Goal: Task Accomplishment & Management: Use online tool/utility

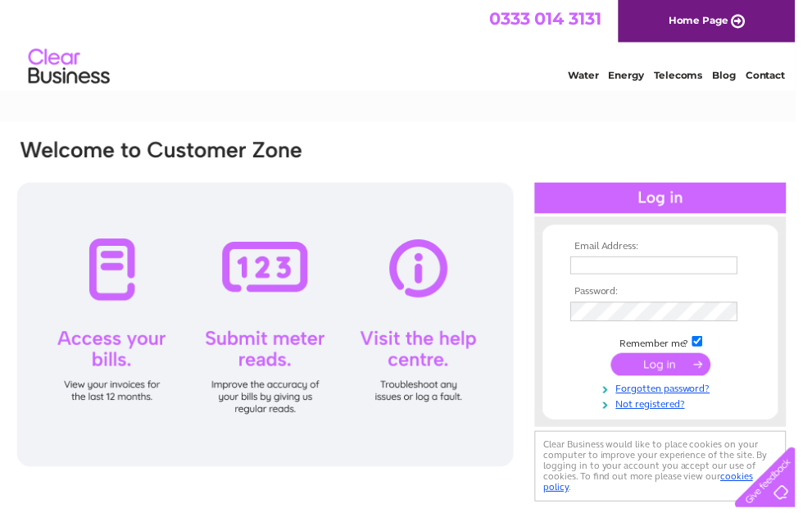
click at [602, 261] on input "text" at bounding box center [660, 268] width 169 height 18
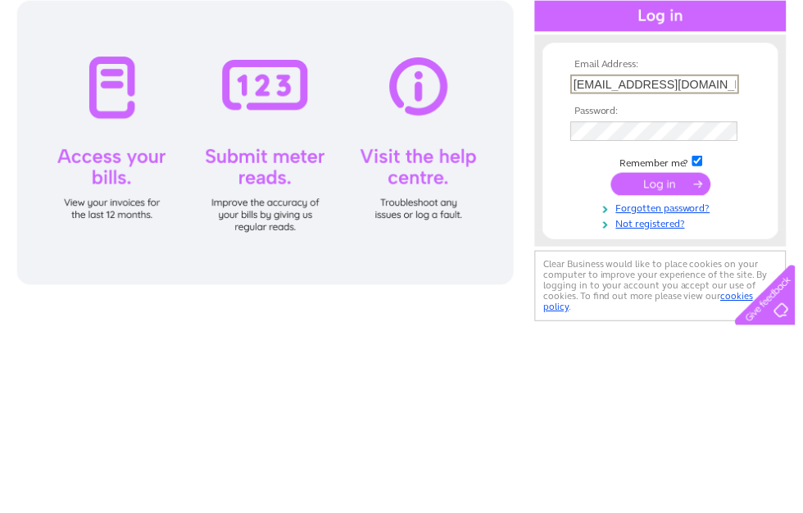
type input "jholmeswilson@gmail.com"
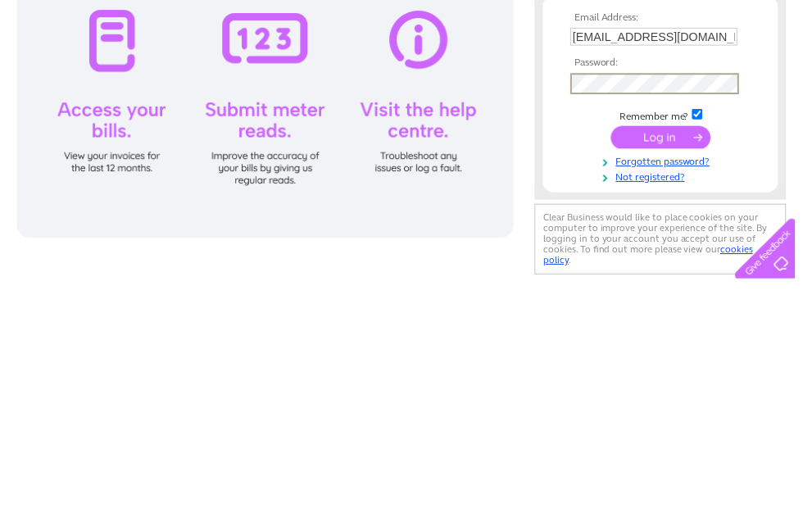
click at [678, 358] on input "submit" at bounding box center [667, 369] width 101 height 23
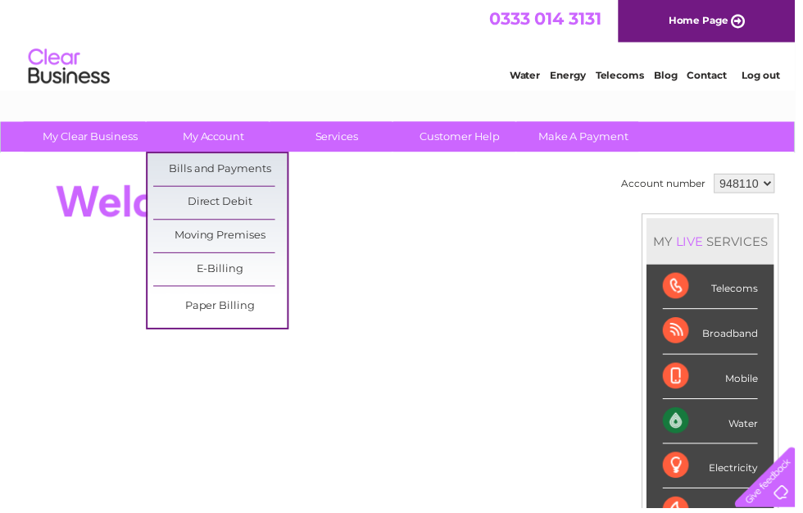
click at [248, 165] on link "Bills and Payments" at bounding box center [222, 171] width 135 height 33
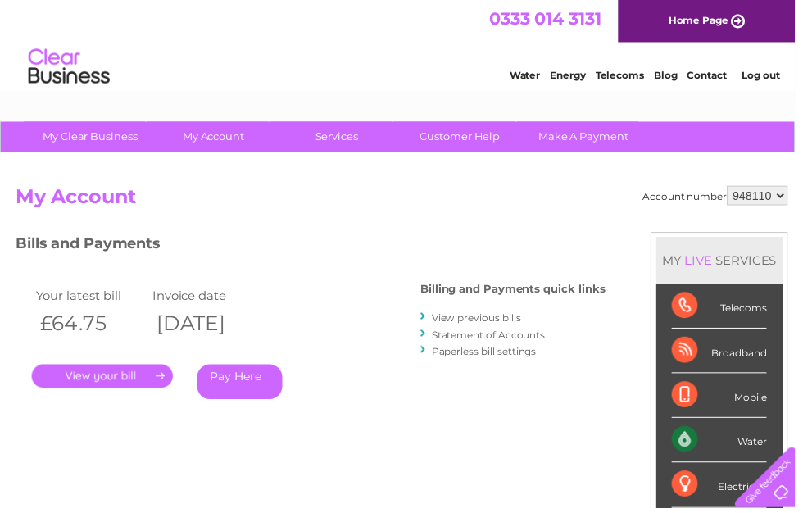
click at [437, 314] on link "View previous bills" at bounding box center [481, 320] width 90 height 12
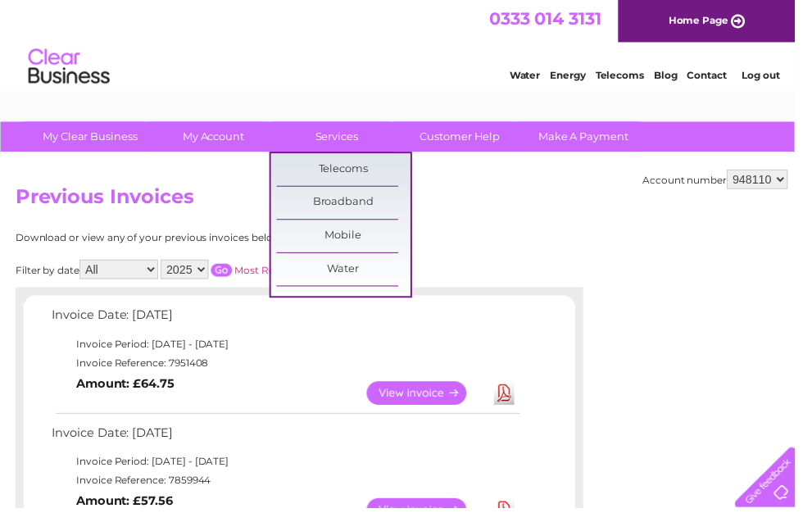
click at [480, 134] on link "Customer Help" at bounding box center [464, 138] width 135 height 30
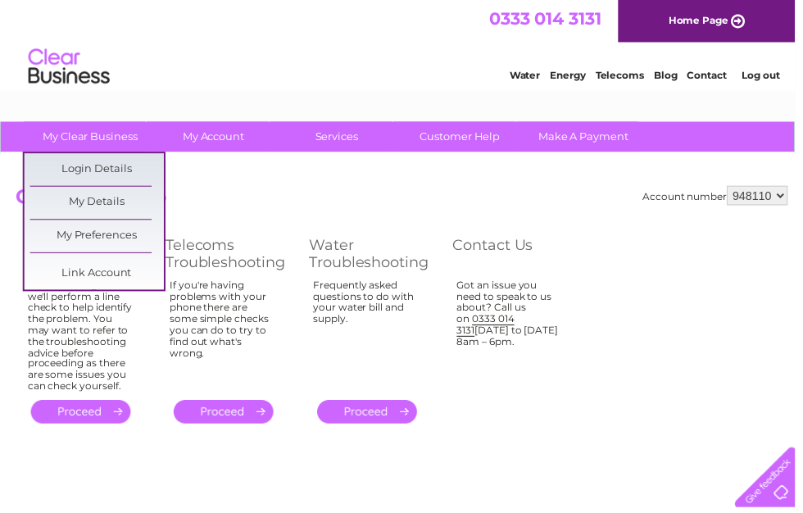
click at [346, 198] on h2 "Customer Help" at bounding box center [406, 203] width 780 height 31
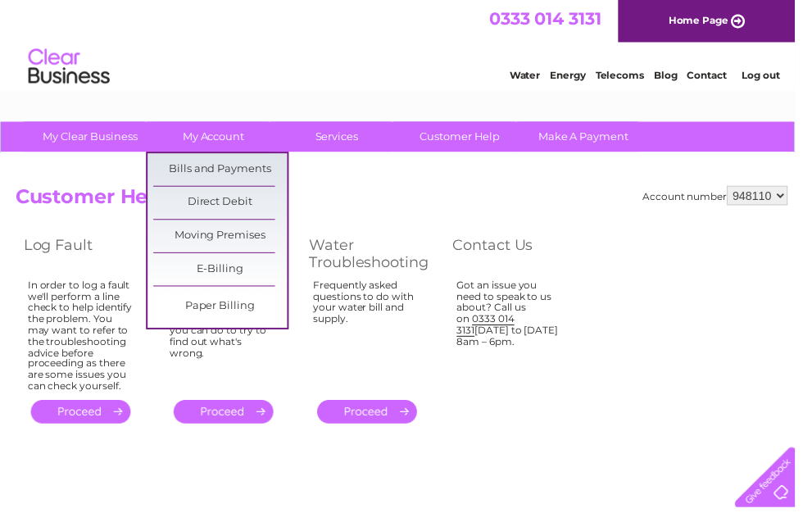
click at [559, 219] on div "Account number 948110 Customer Help Log Fault Telecoms Troubleshooting Water Tr…" at bounding box center [406, 310] width 780 height 244
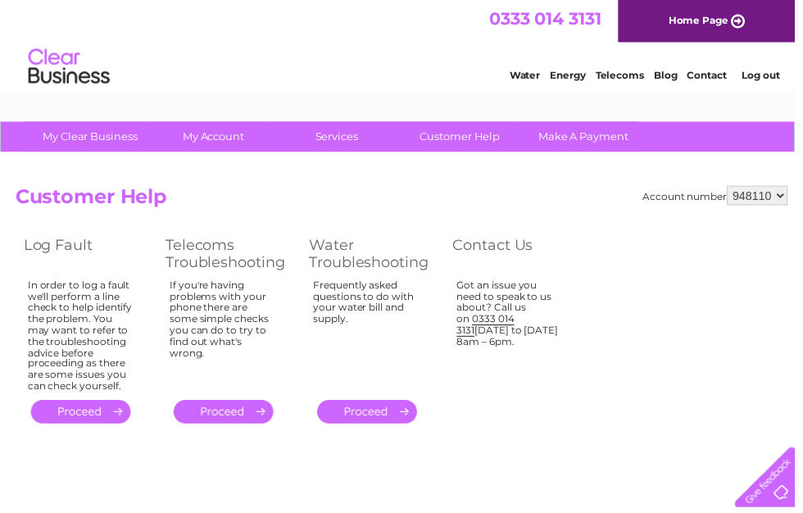
click at [743, 16] on link "Home Page" at bounding box center [713, 21] width 179 height 43
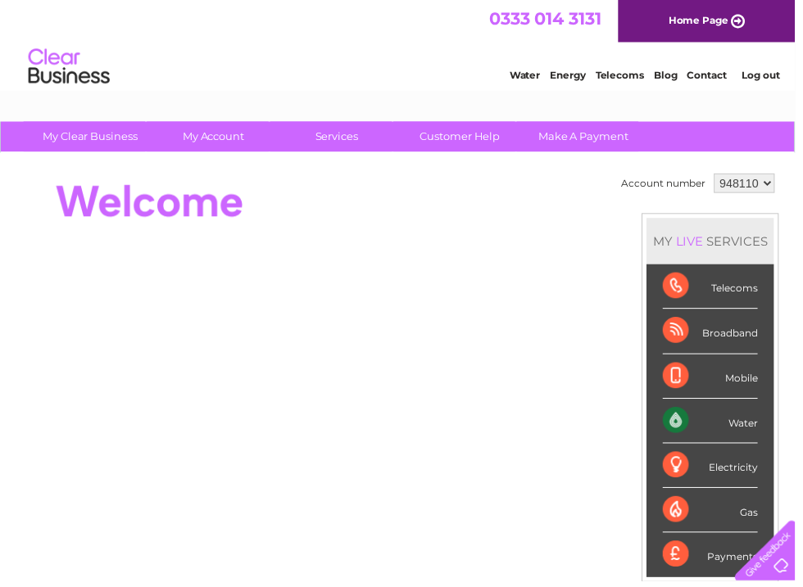
click at [528, 79] on link "Water" at bounding box center [529, 76] width 31 height 12
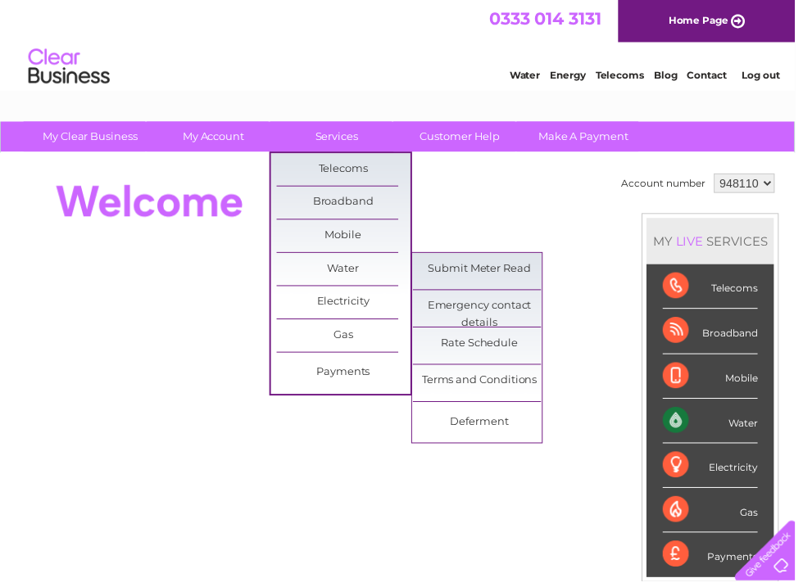
click at [516, 264] on link "Submit Meter Read" at bounding box center [484, 272] width 135 height 33
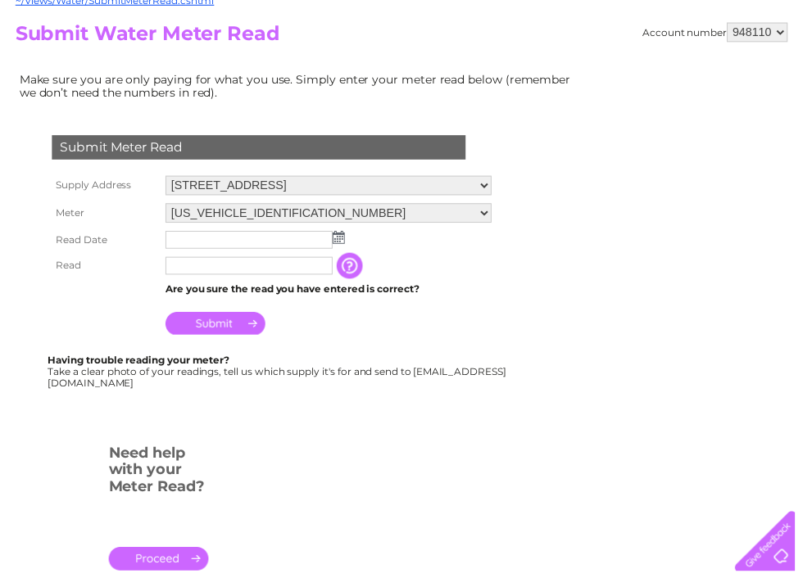
scroll to position [166, 0]
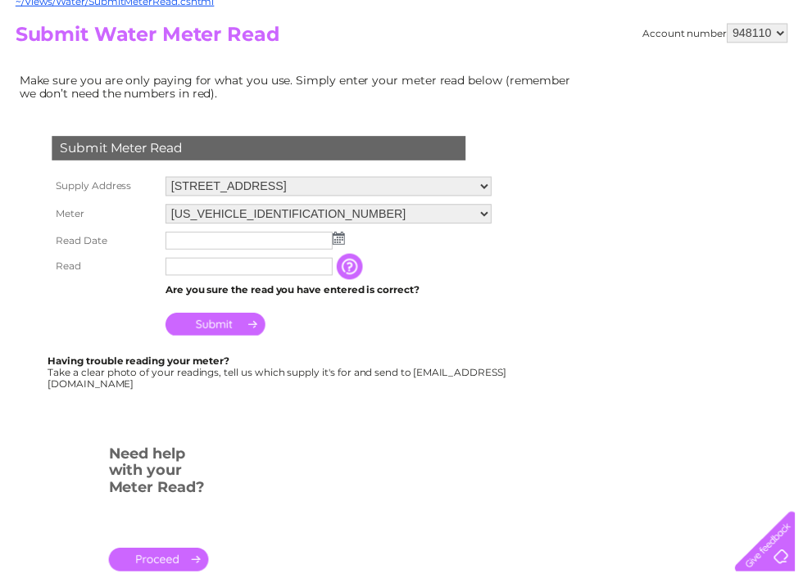
click at [351, 239] on td at bounding box center [331, 252] width 337 height 26
click at [200, 243] on input "text" at bounding box center [251, 252] width 169 height 18
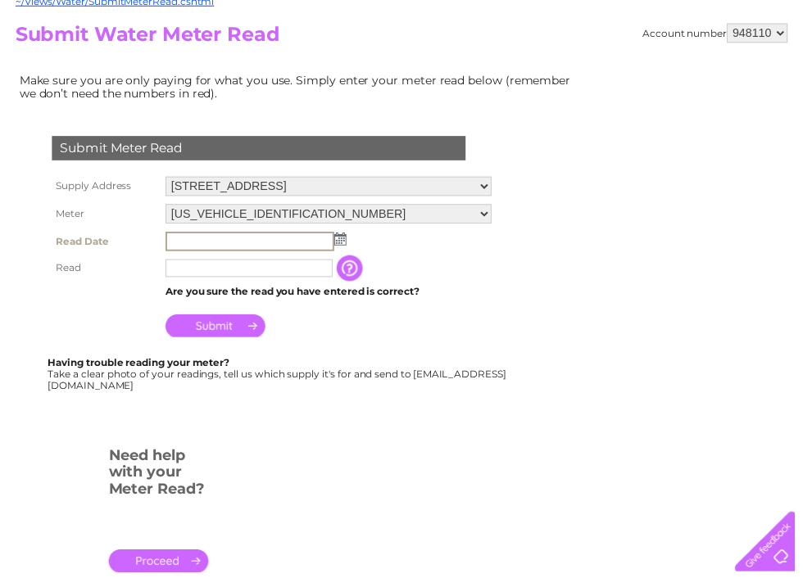
scroll to position [167, 0]
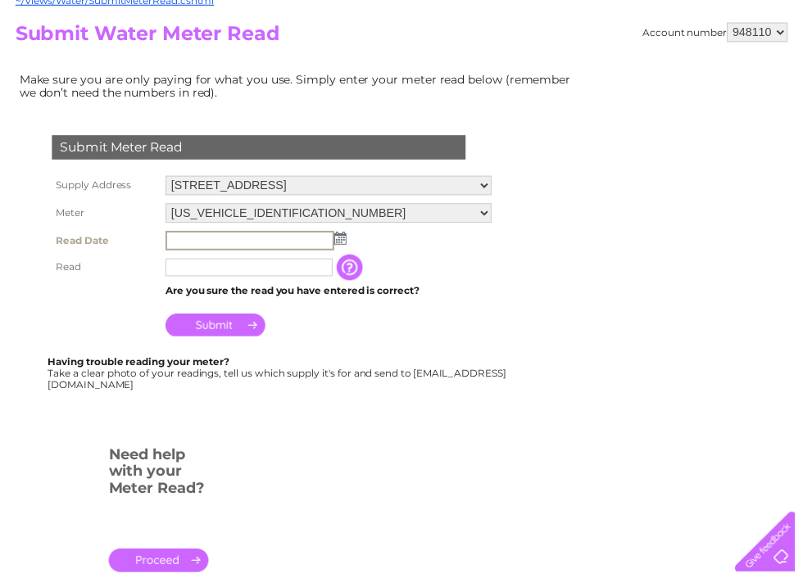
click at [345, 243] on img at bounding box center [343, 249] width 12 height 13
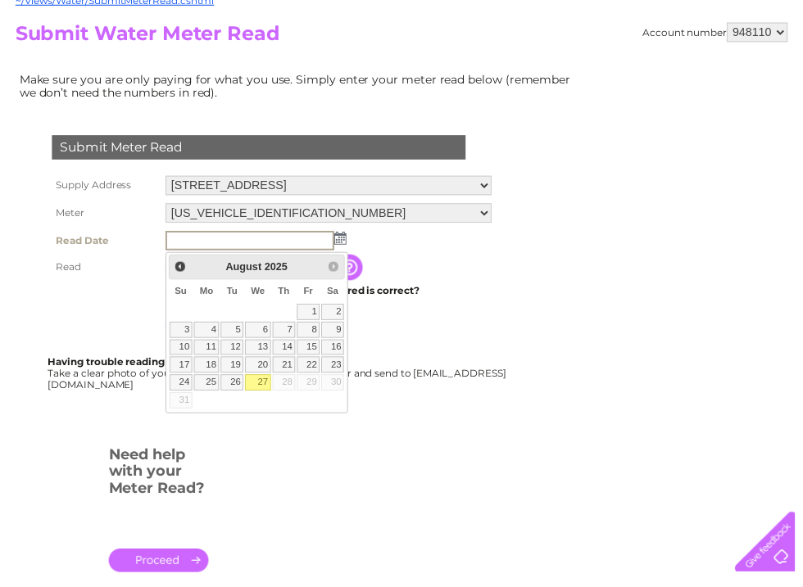
click at [263, 387] on link "27" at bounding box center [260, 395] width 26 height 16
type input "2025/08/27"
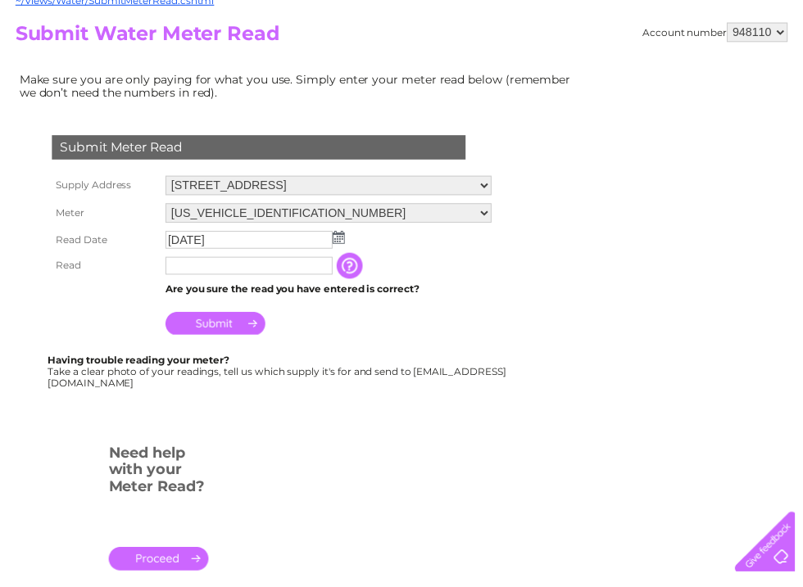
click at [220, 271] on input "text" at bounding box center [251, 278] width 169 height 18
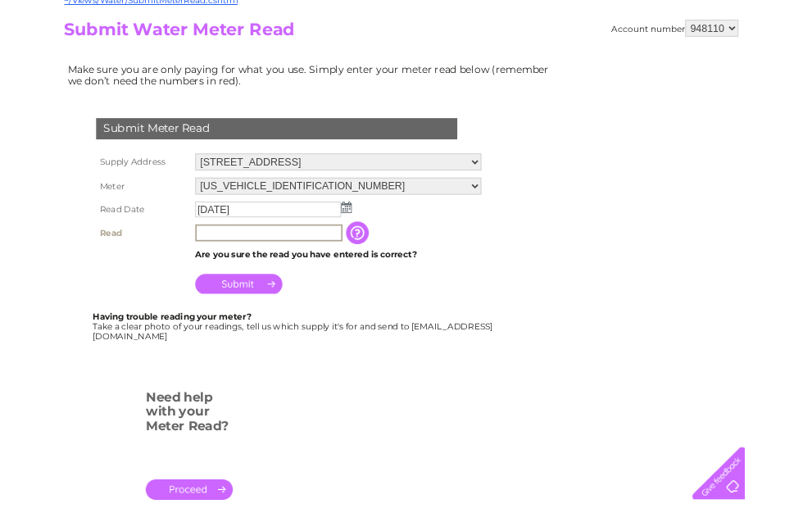
scroll to position [166, 0]
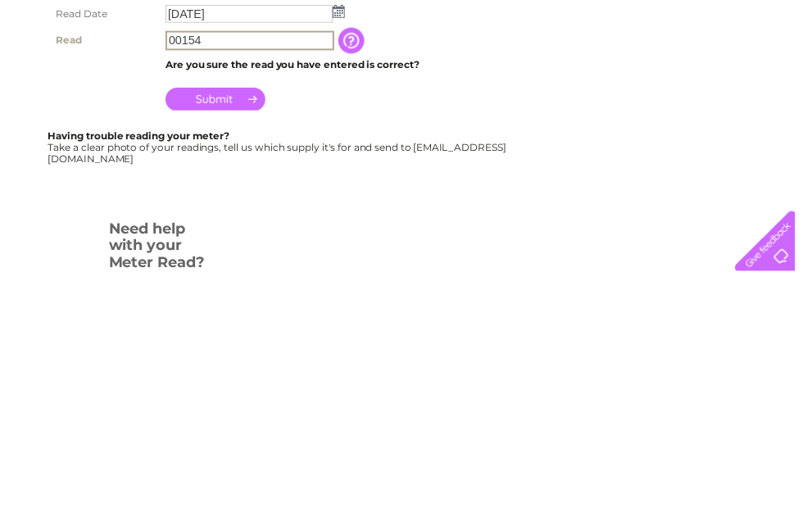
type input "00154"
click at [225, 327] on input "Submit" at bounding box center [217, 338] width 101 height 23
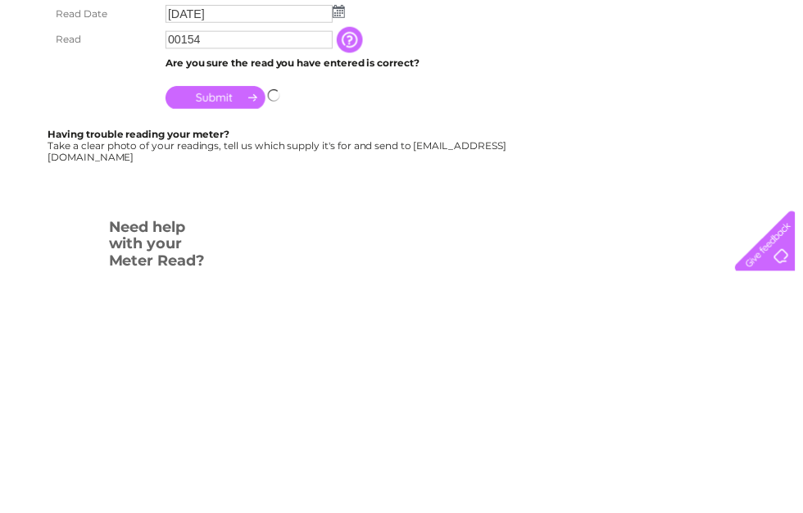
scroll to position [405, 0]
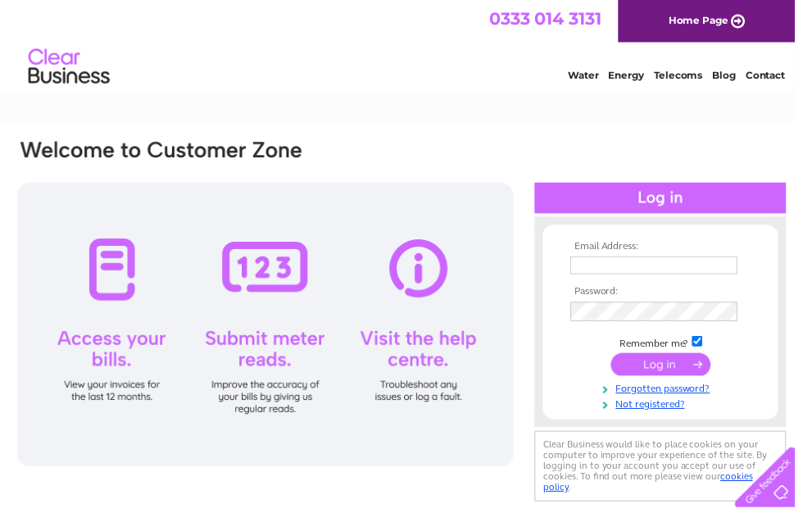
click at [618, 264] on input "text" at bounding box center [660, 268] width 169 height 18
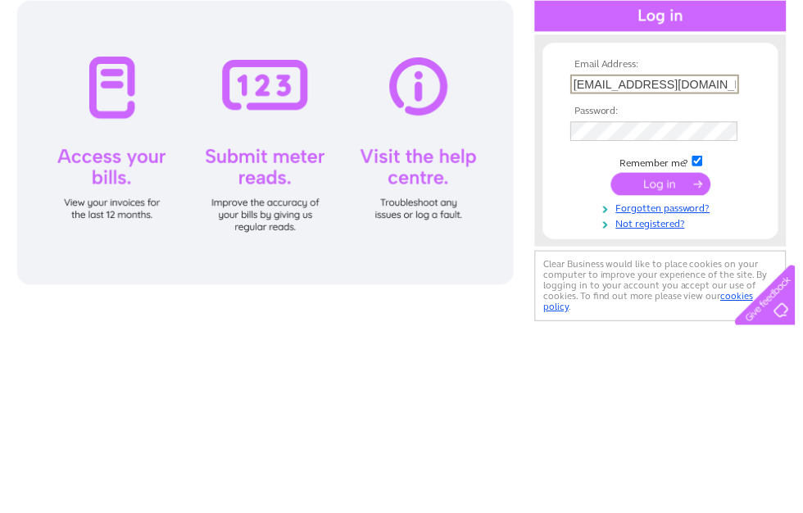
type input "[EMAIL_ADDRESS][DOMAIN_NAME]"
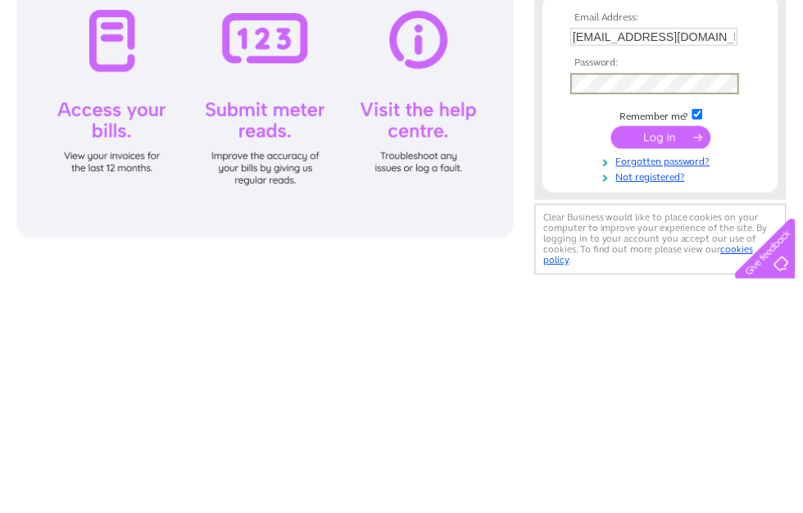
click at [679, 358] on input "submit" at bounding box center [667, 369] width 101 height 23
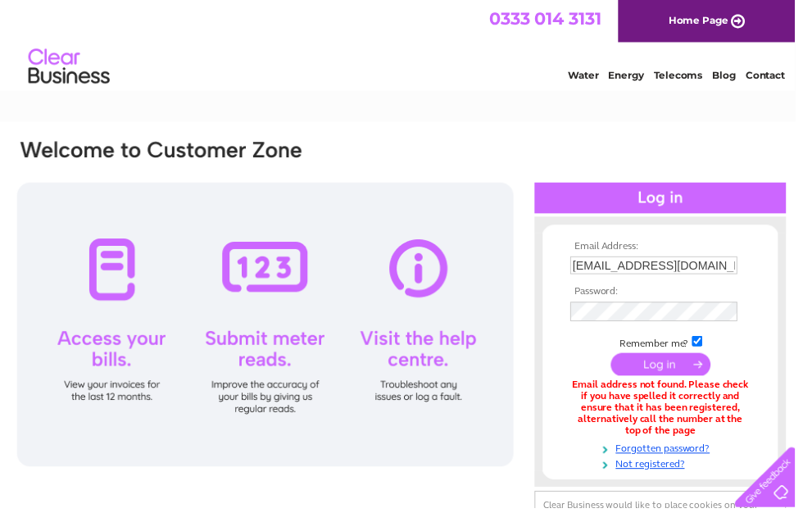
click at [744, 260] on input "holmesofmelrose@btconect.com" at bounding box center [660, 268] width 169 height 18
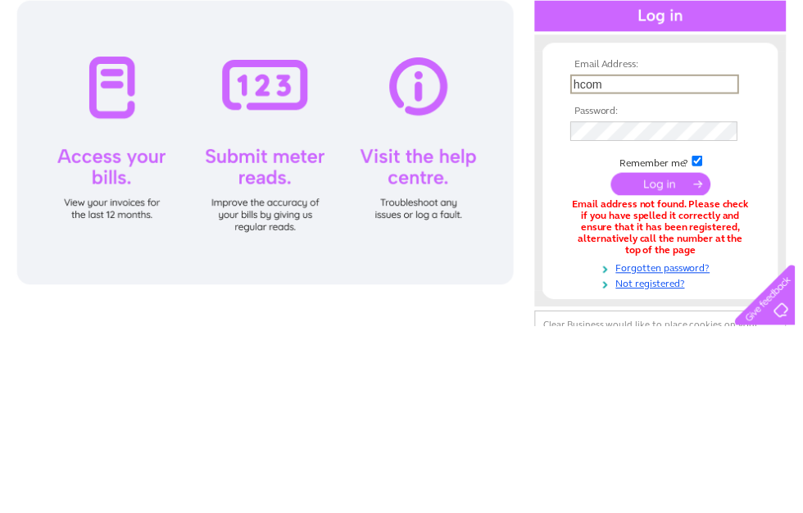
click at [642, 259] on input "hcom" at bounding box center [661, 269] width 170 height 20
type input "holmesofmelrose@btconnect.com"
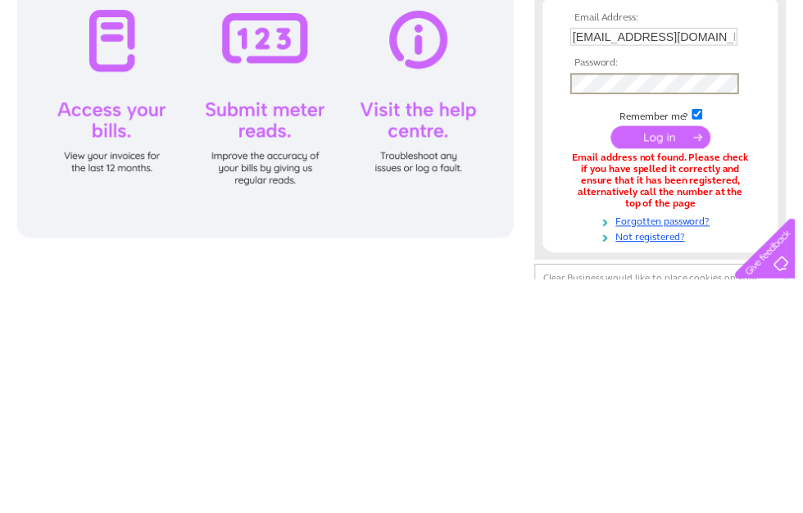
click at [673, 358] on input "submit" at bounding box center [667, 369] width 101 height 23
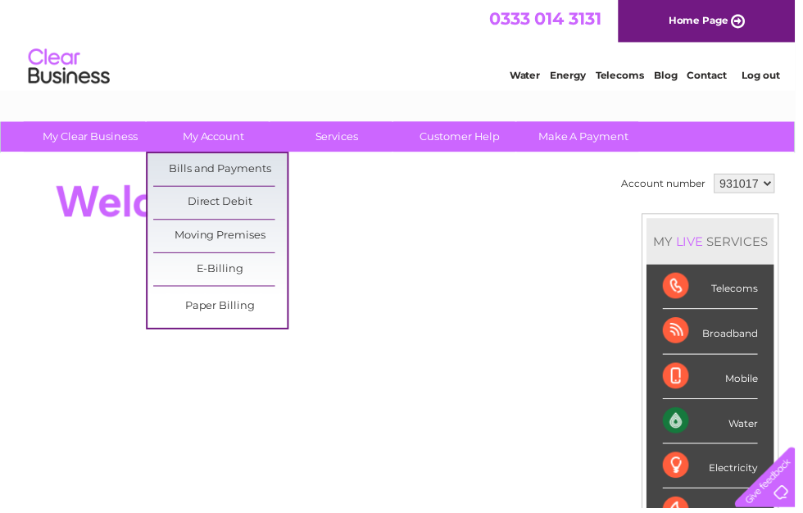
click at [256, 167] on link "Bills and Payments" at bounding box center [222, 171] width 135 height 33
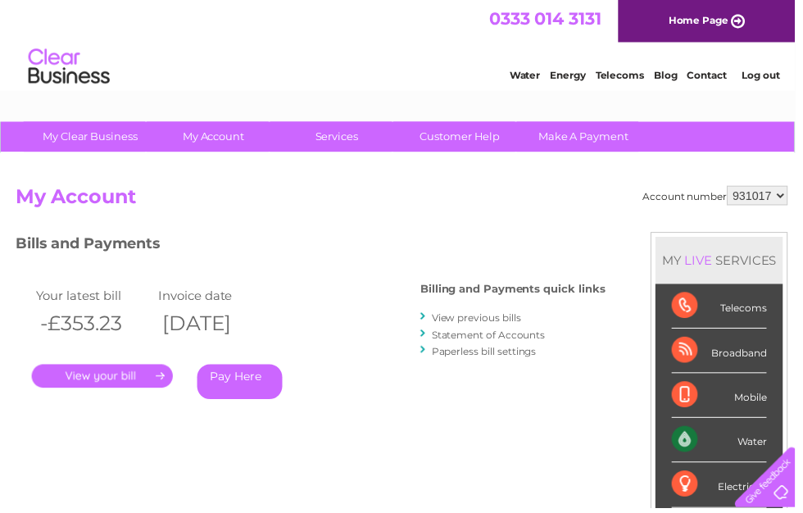
click at [481, 314] on link "View previous bills" at bounding box center [481, 320] width 90 height 12
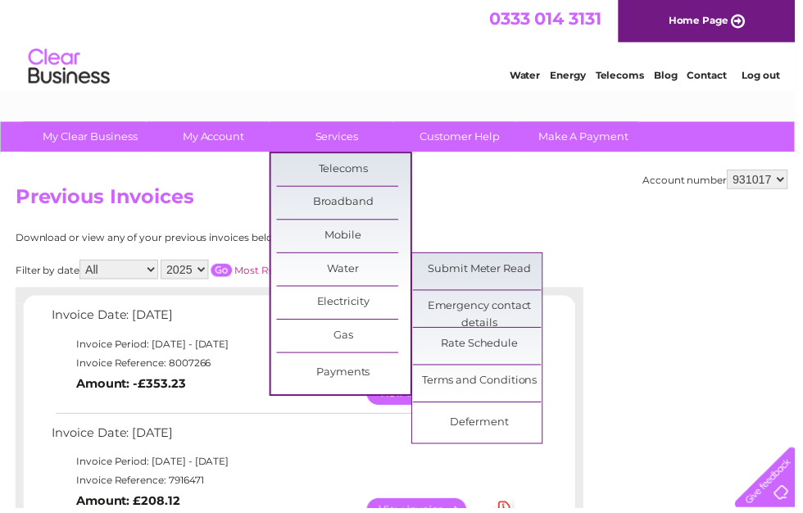
click at [512, 266] on link "Submit Meter Read" at bounding box center [484, 272] width 135 height 33
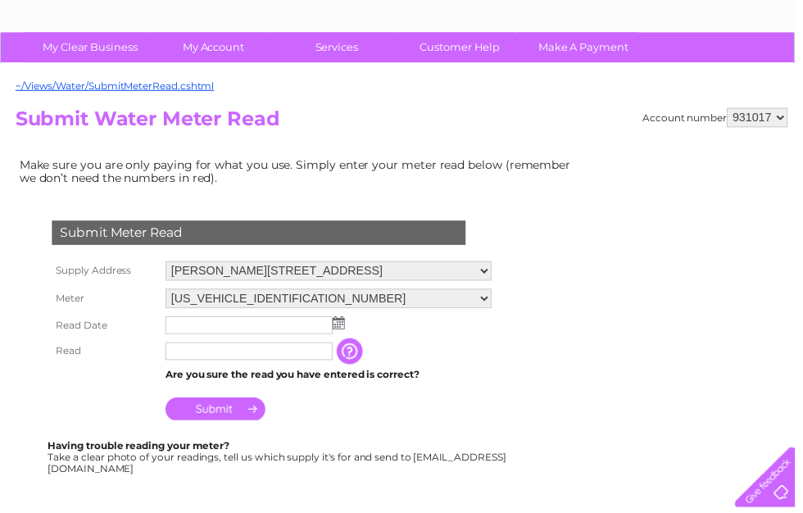
scroll to position [105, 0]
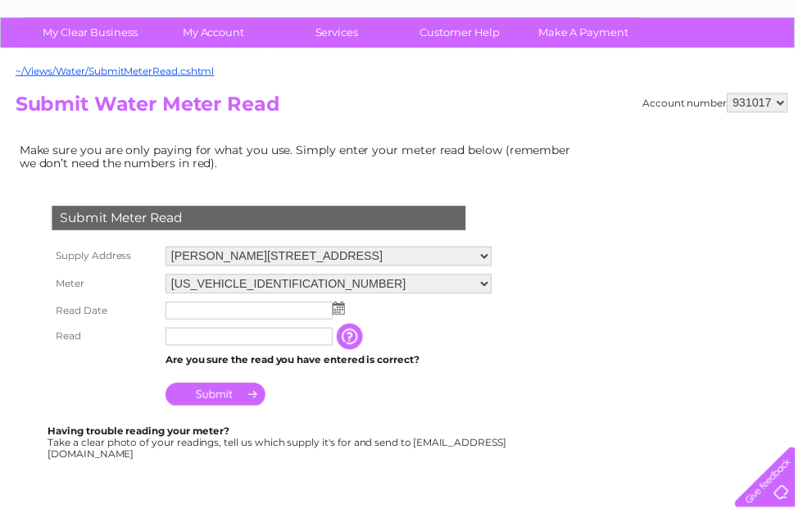
click at [346, 309] on img at bounding box center [342, 311] width 12 height 13
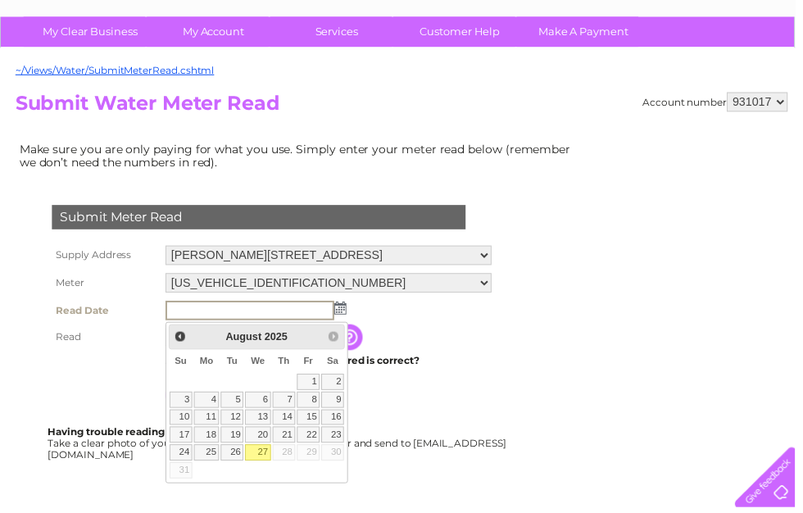
click at [271, 454] on link "27" at bounding box center [260, 457] width 26 height 16
type input "2025/08/27"
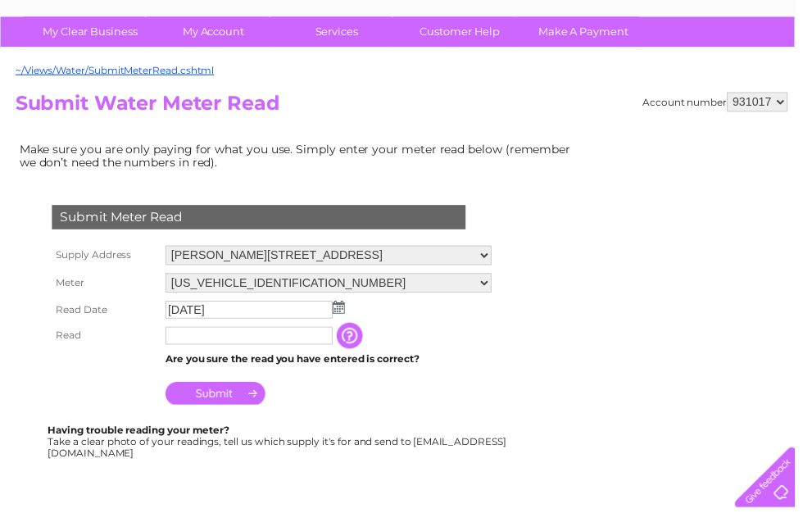
click at [197, 335] on input "text" at bounding box center [251, 339] width 169 height 18
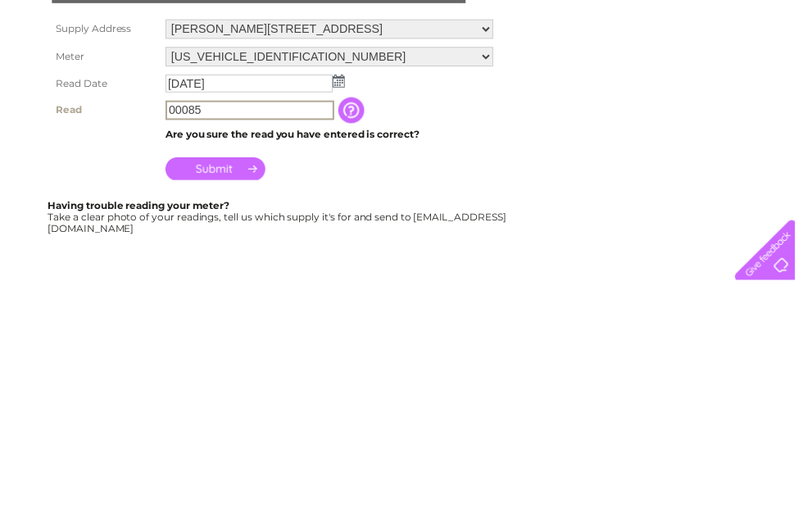
type input "00085"
click at [252, 388] on input "Submit" at bounding box center [217, 399] width 101 height 23
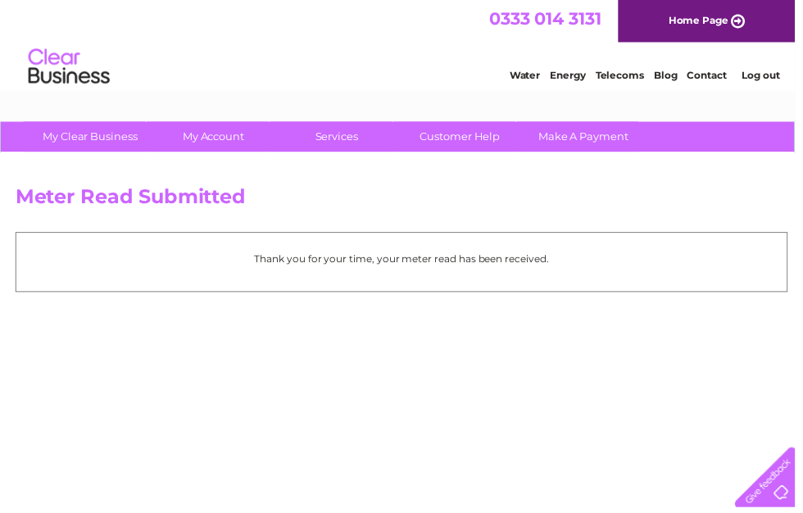
click at [775, 76] on link "Log out" at bounding box center [768, 76] width 38 height 12
